Goal: Information Seeking & Learning: Learn about a topic

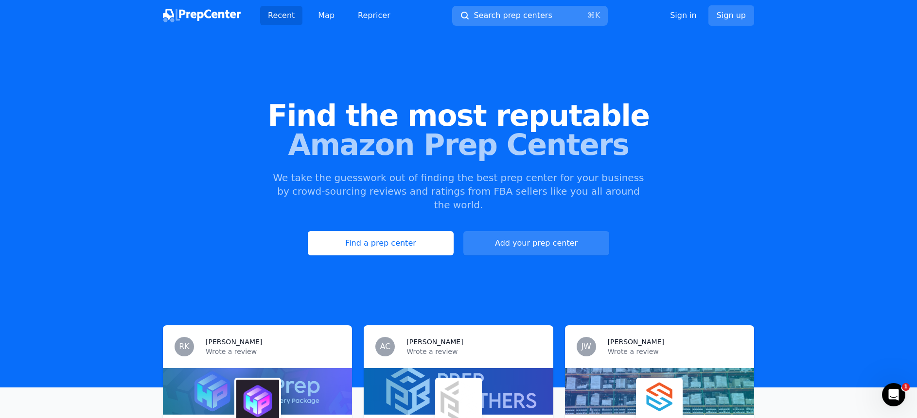
click at [538, 16] on span "Search prep centers" at bounding box center [512, 16] width 78 height 12
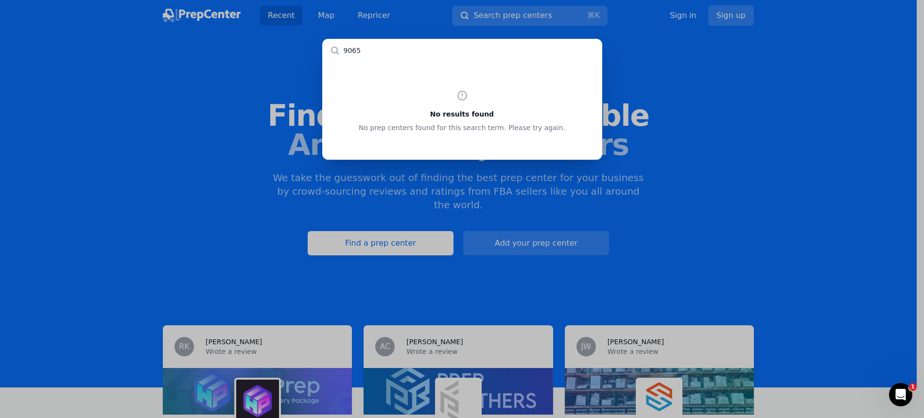
type input "90650"
click at [659, 94] on div "No results found No prep centers found for this search term. Please try again." at bounding box center [462, 209] width 924 height 418
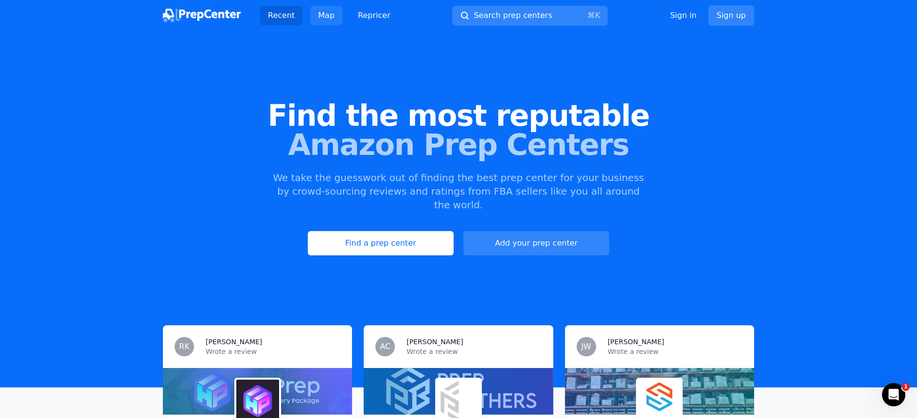
click at [328, 17] on link "Map" at bounding box center [326, 15] width 32 height 19
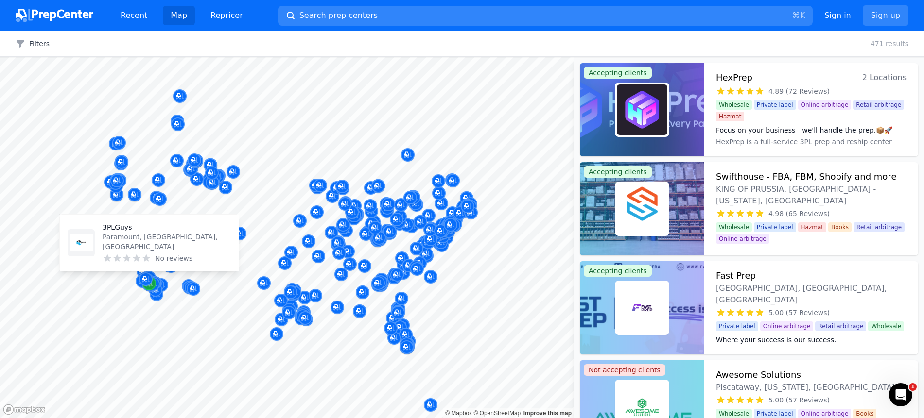
click at [153, 283] on icon "Map marker" at bounding box center [149, 284] width 8 height 10
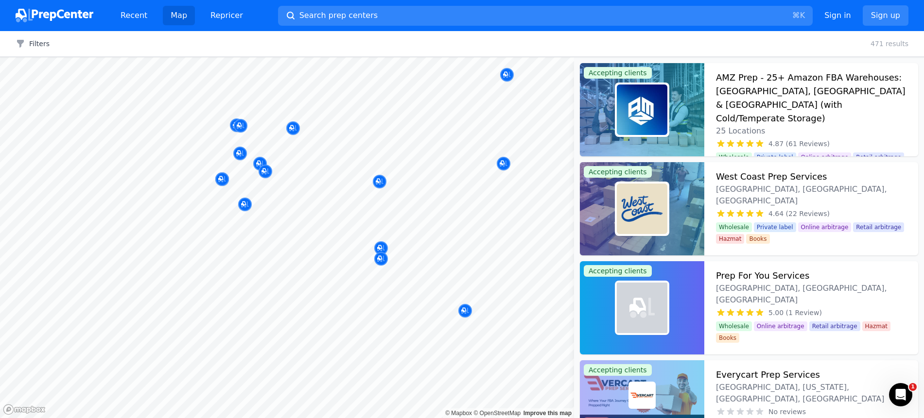
click at [222, 268] on body "Recent Map Repricer Search prep centers ⌘ K Open main menu Sign in Sign up Filt…" at bounding box center [462, 209] width 924 height 418
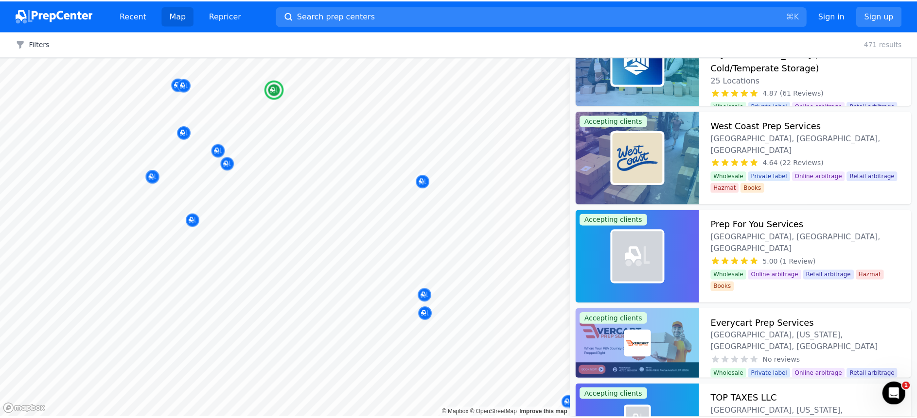
scroll to position [52, 0]
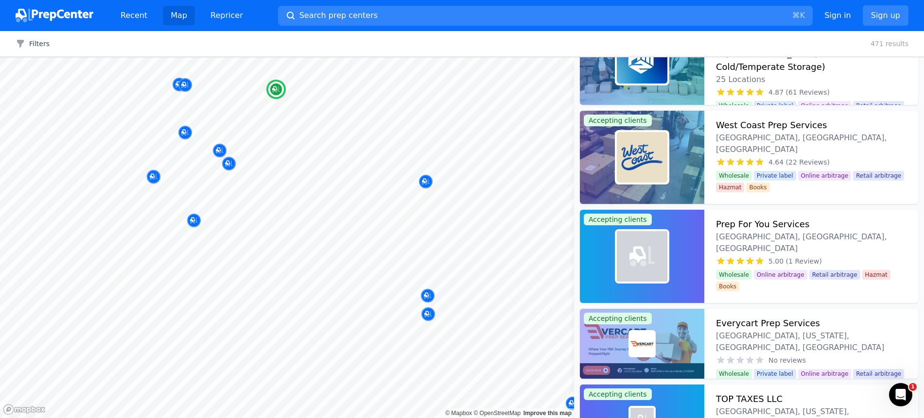
click at [778, 225] on h3 "Prep For You Services" at bounding box center [762, 225] width 93 height 14
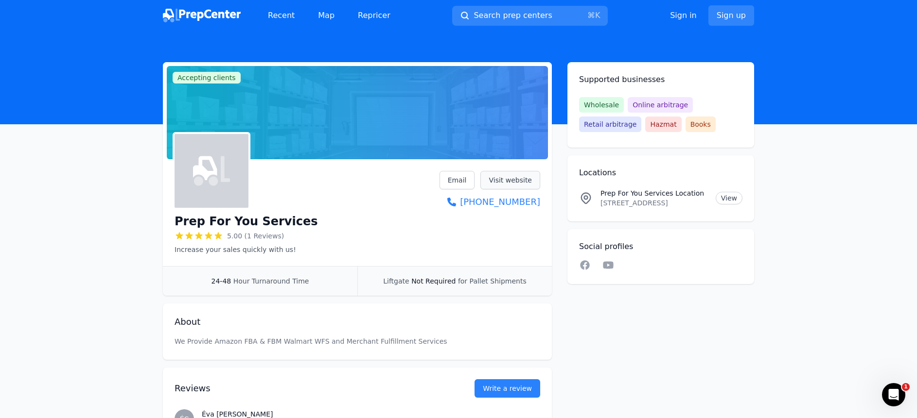
click at [524, 178] on link "Visit website" at bounding box center [510, 180] width 60 height 18
